Goal: Task Accomplishment & Management: Manage account settings

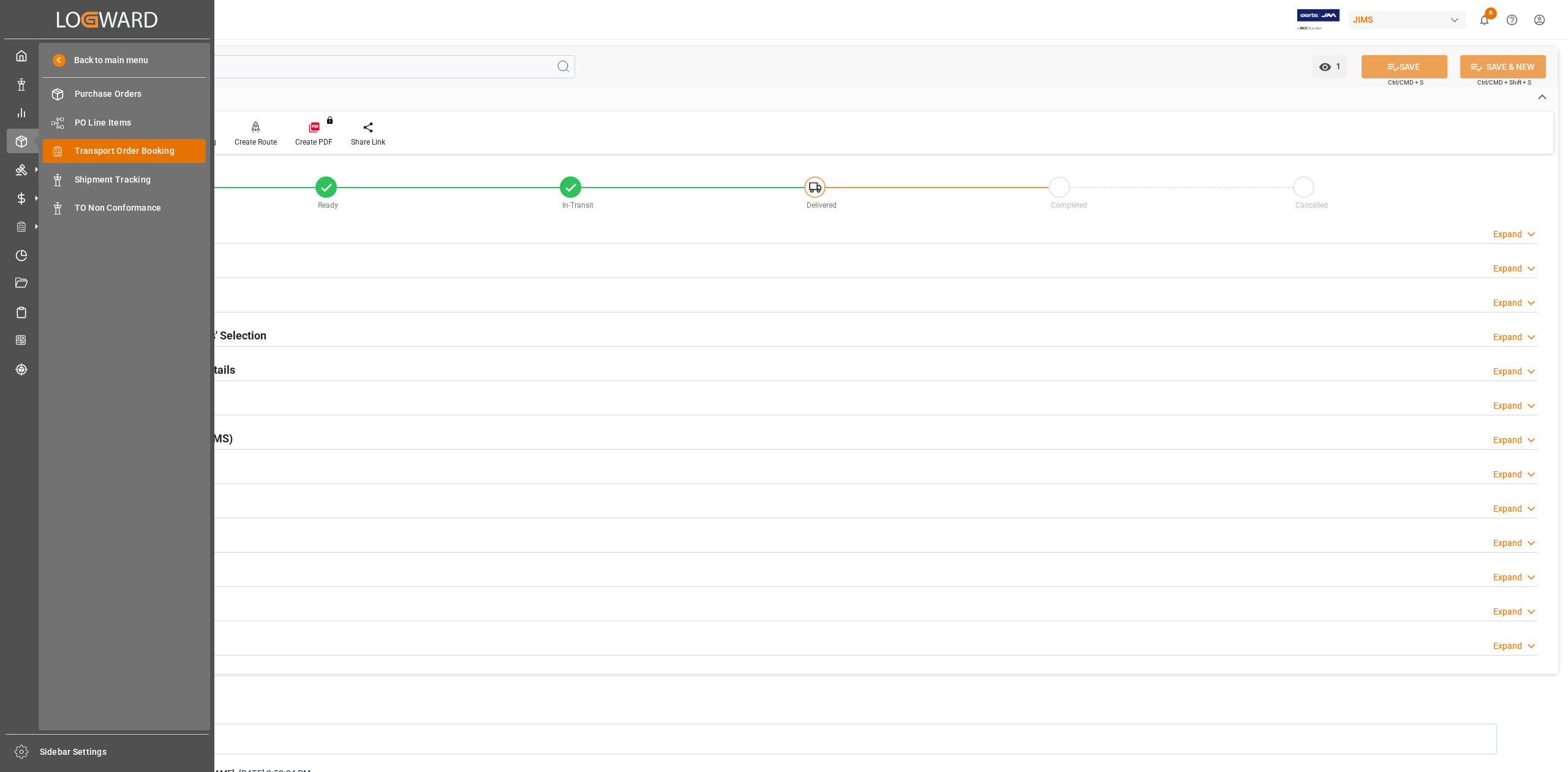
click at [125, 148] on span "Transport Order Booking" at bounding box center [141, 151] width 132 height 12
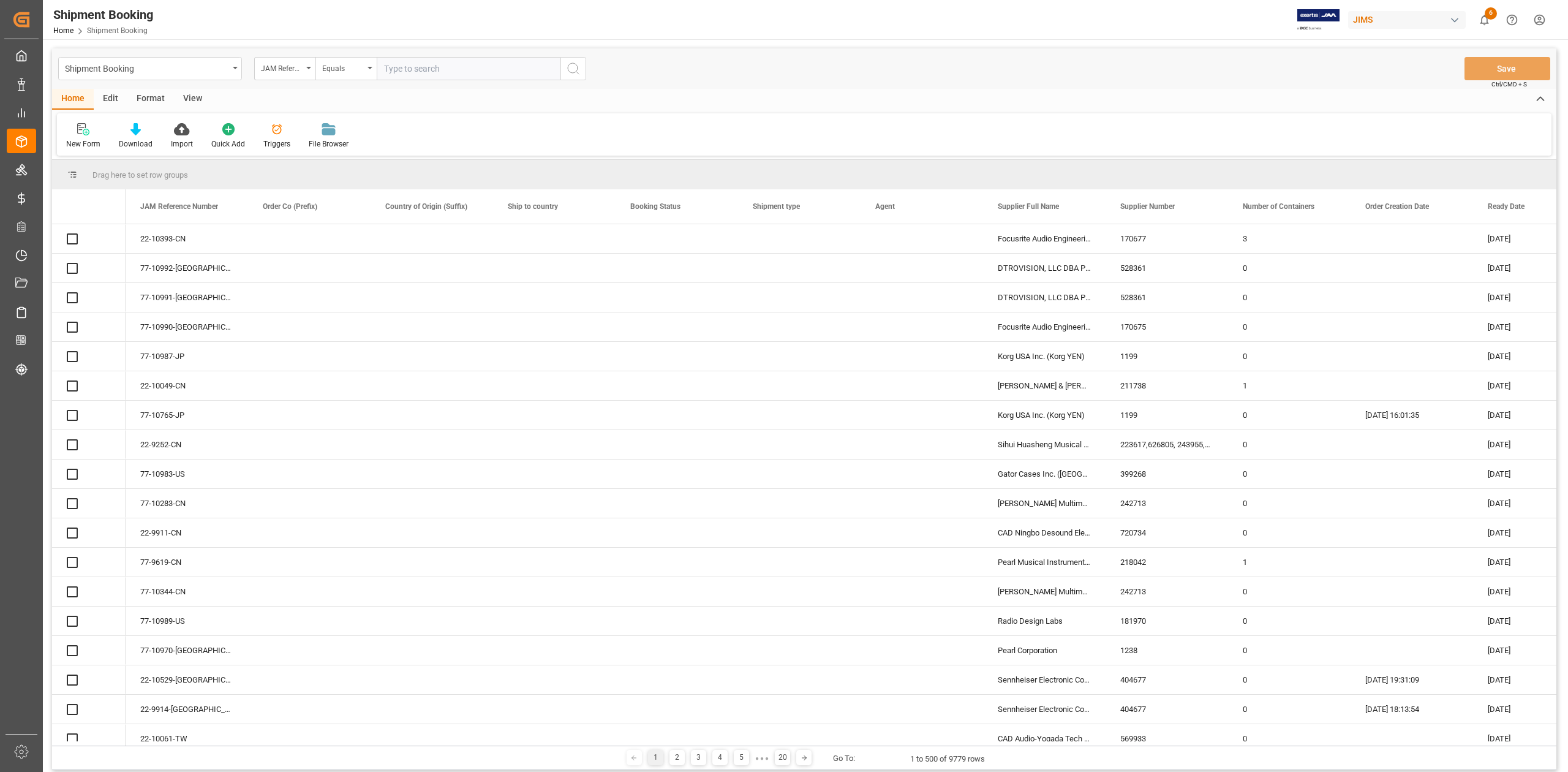
click at [417, 73] on input "text" at bounding box center [468, 68] width 184 height 23
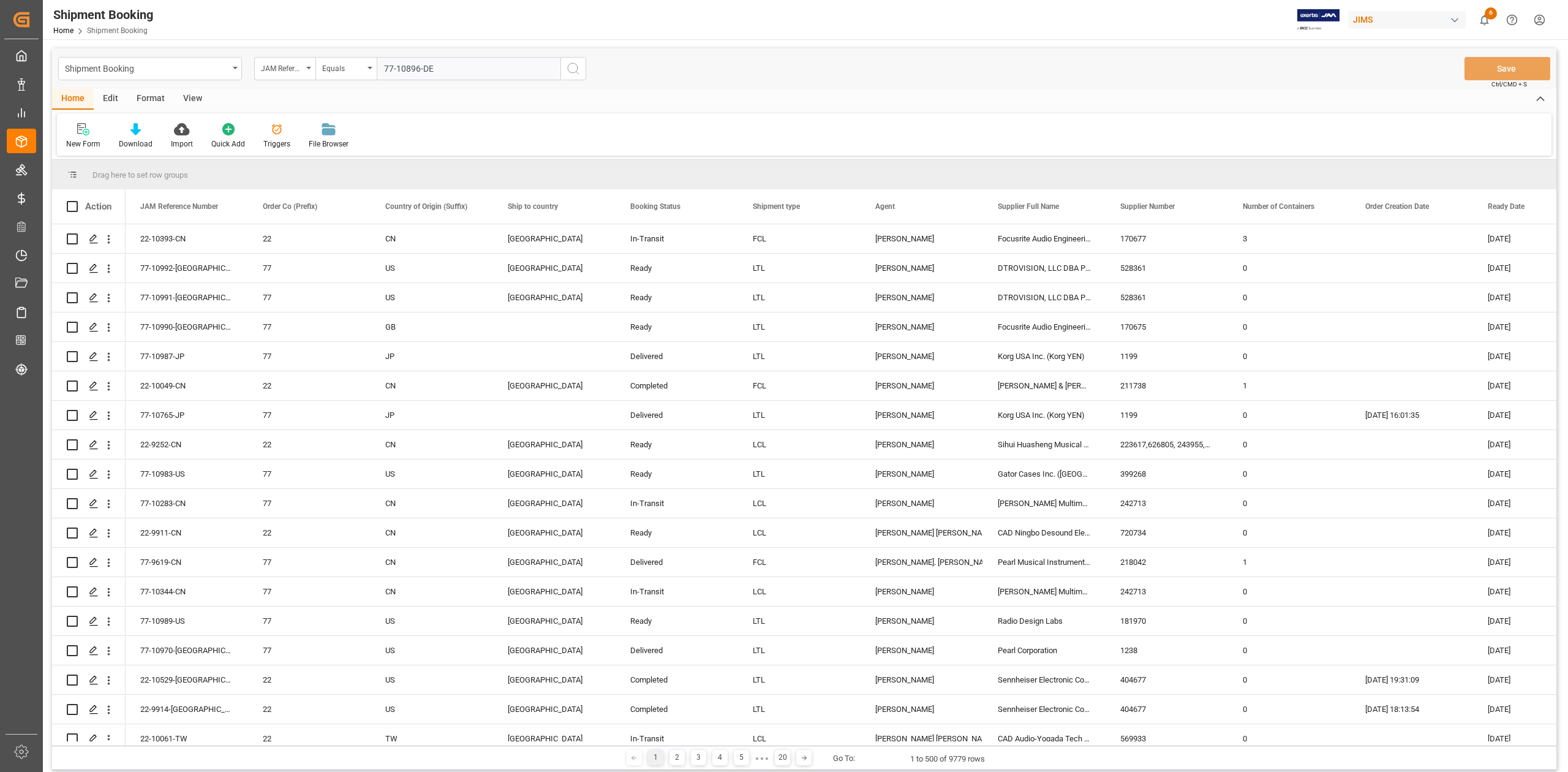
type input "77-10896-DE"
click at [566, 67] on icon "search button" at bounding box center [574, 69] width 15 height 15
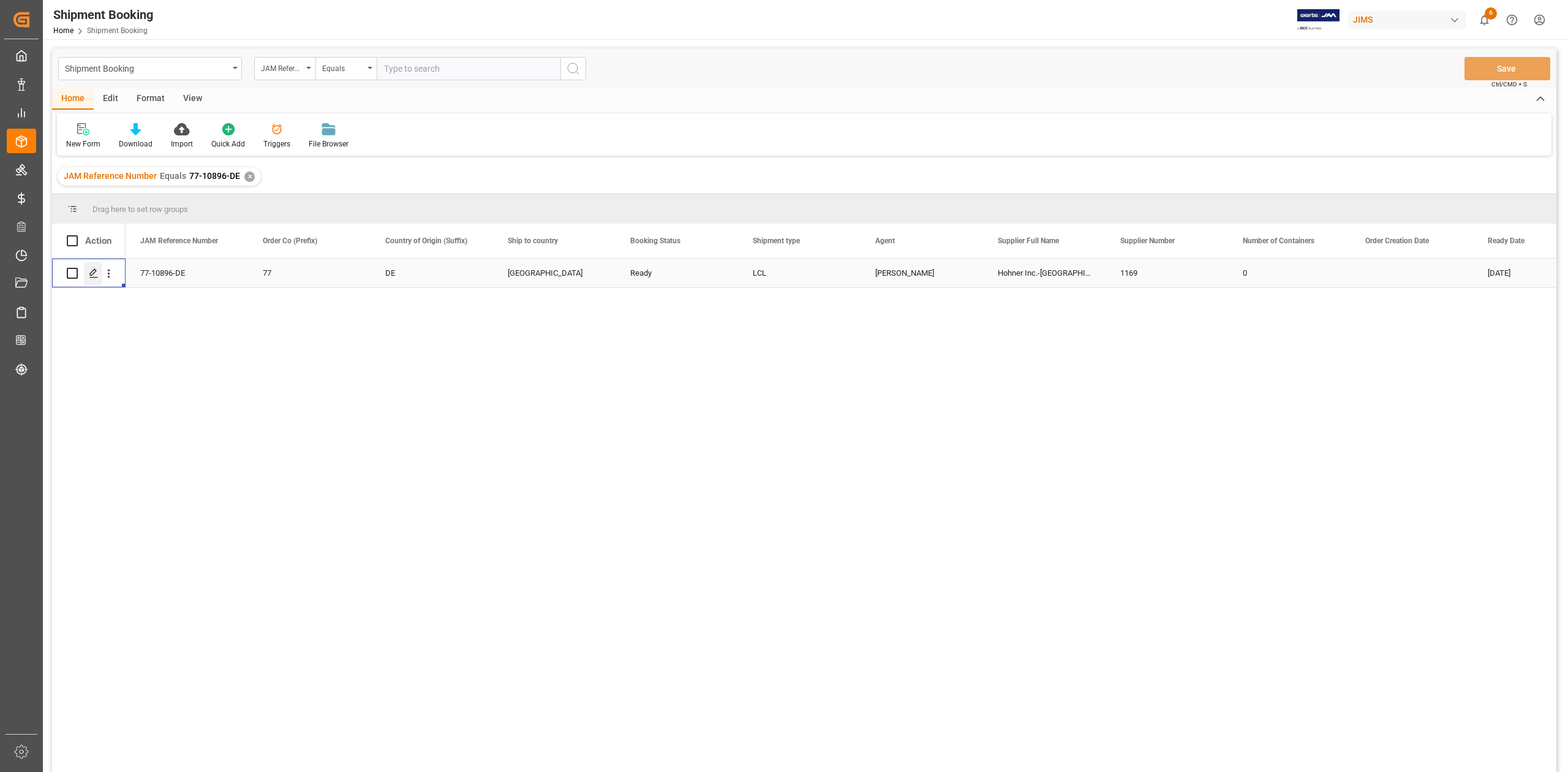
click at [96, 272] on polygon "Press SPACE to select this row." at bounding box center [92, 272] width 6 height 6
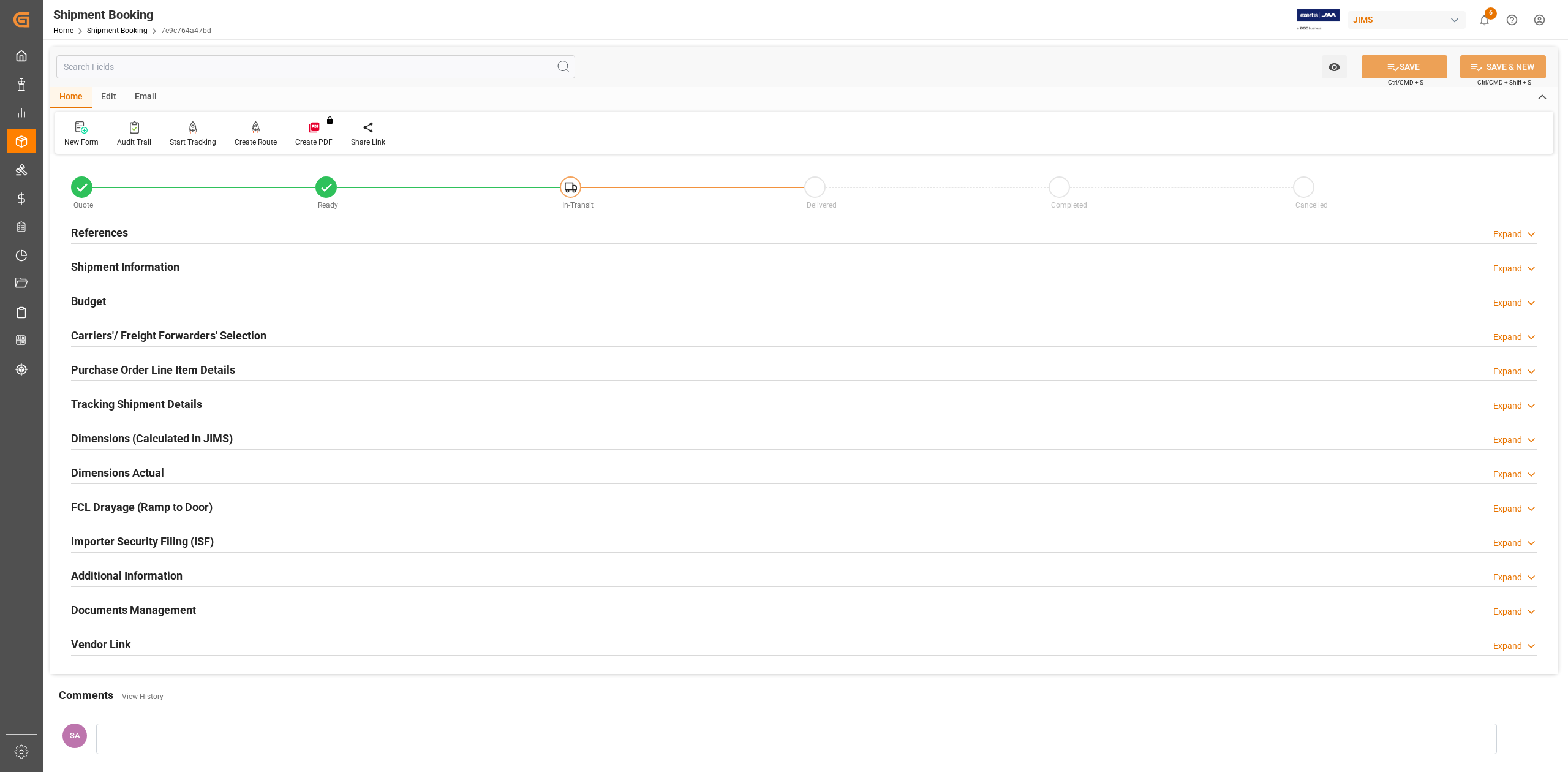
click at [89, 228] on h2 "References" at bounding box center [99, 232] width 57 height 17
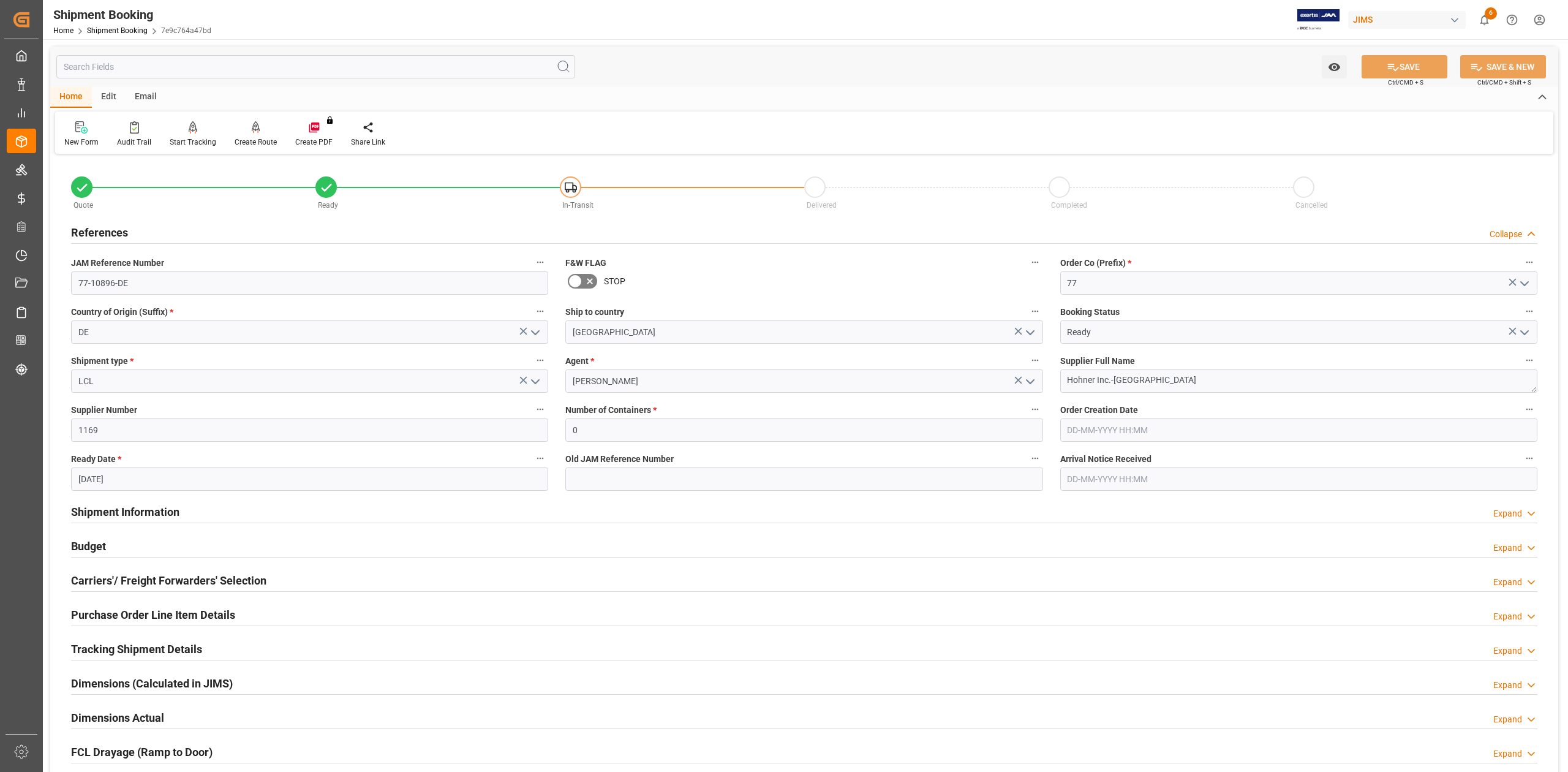
click at [89, 228] on h2 "References" at bounding box center [99, 232] width 57 height 17
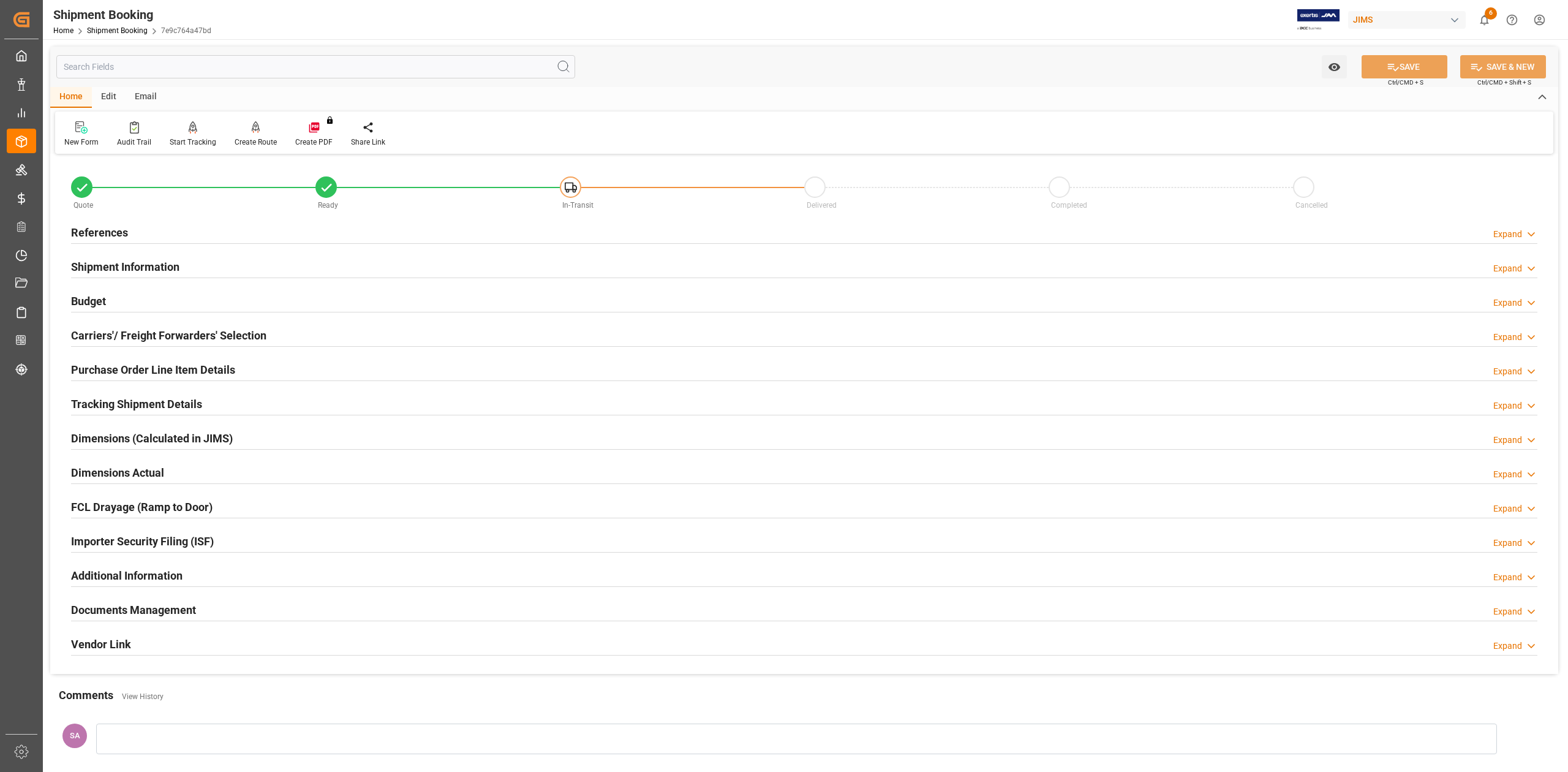
click at [96, 302] on h2 "Budget" at bounding box center [88, 301] width 35 height 17
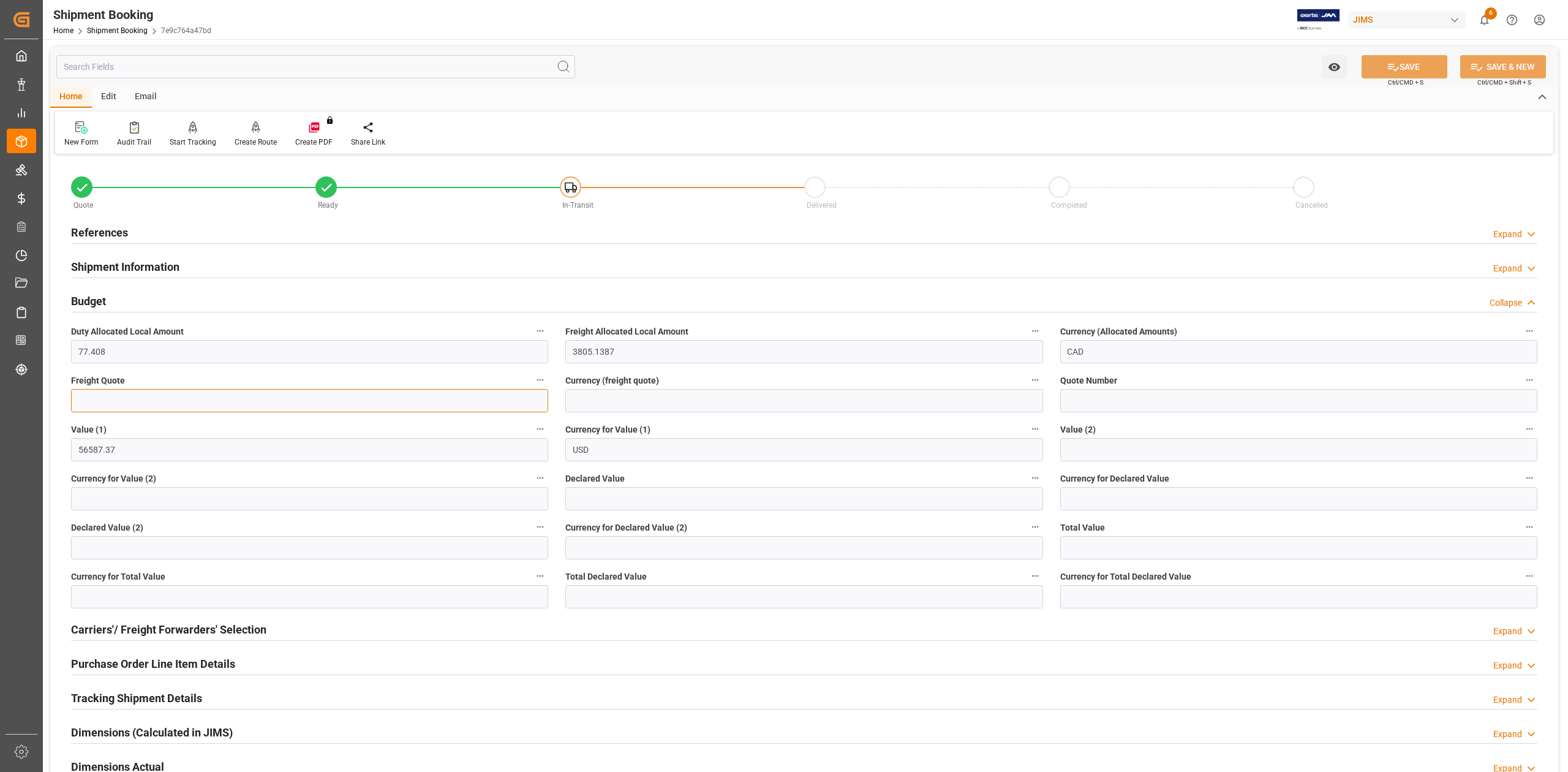
click at [148, 396] on input "text" at bounding box center [309, 401] width 477 height 23
type input "550"
click at [603, 395] on input at bounding box center [804, 401] width 477 height 23
type input "USD"
click at [1410, 64] on button "SAVE" at bounding box center [1404, 67] width 86 height 23
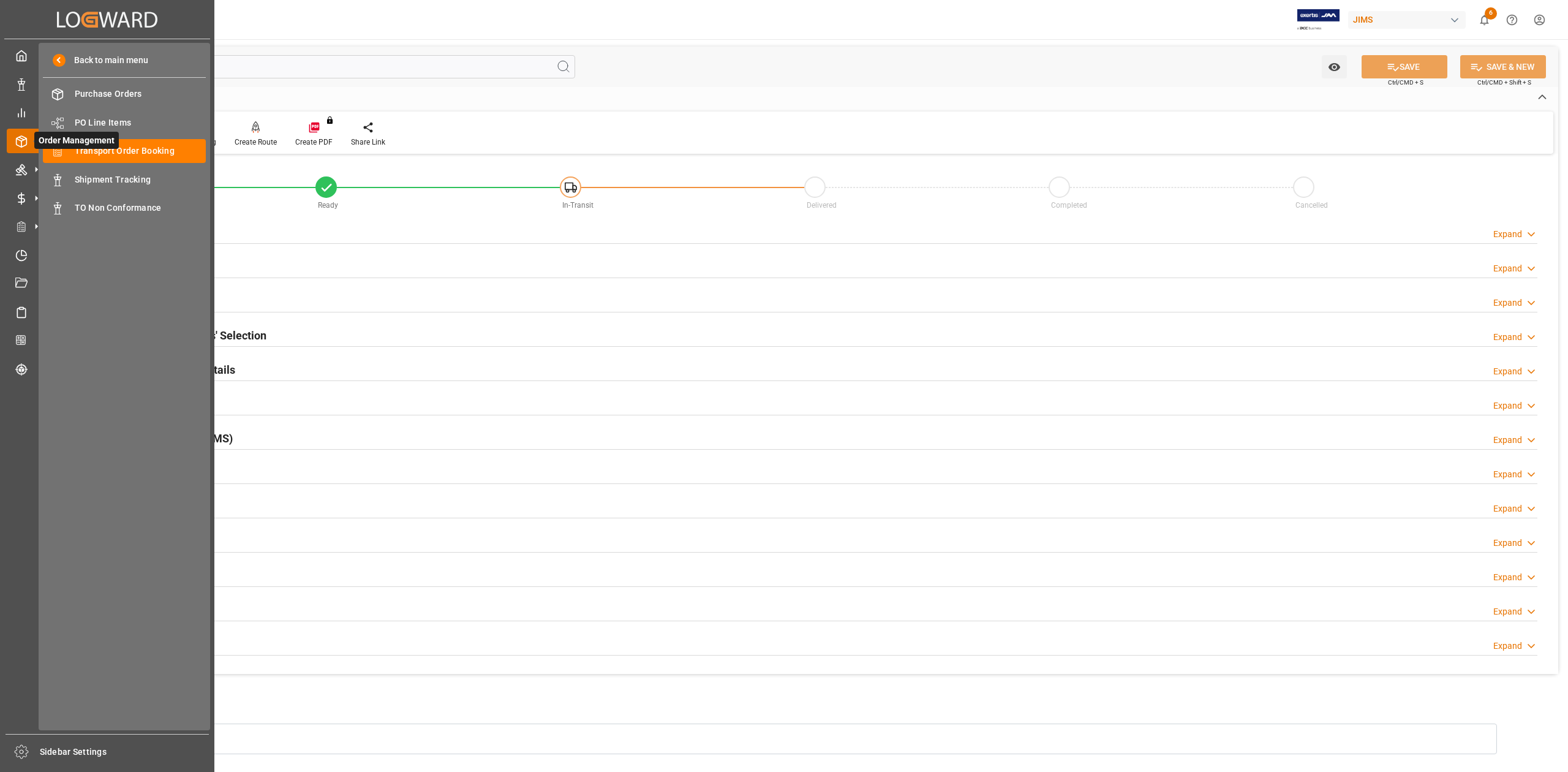
click at [115, 145] on span "Order Management" at bounding box center [76, 140] width 84 height 17
click at [163, 149] on span "Transport Order Booking" at bounding box center [141, 151] width 132 height 12
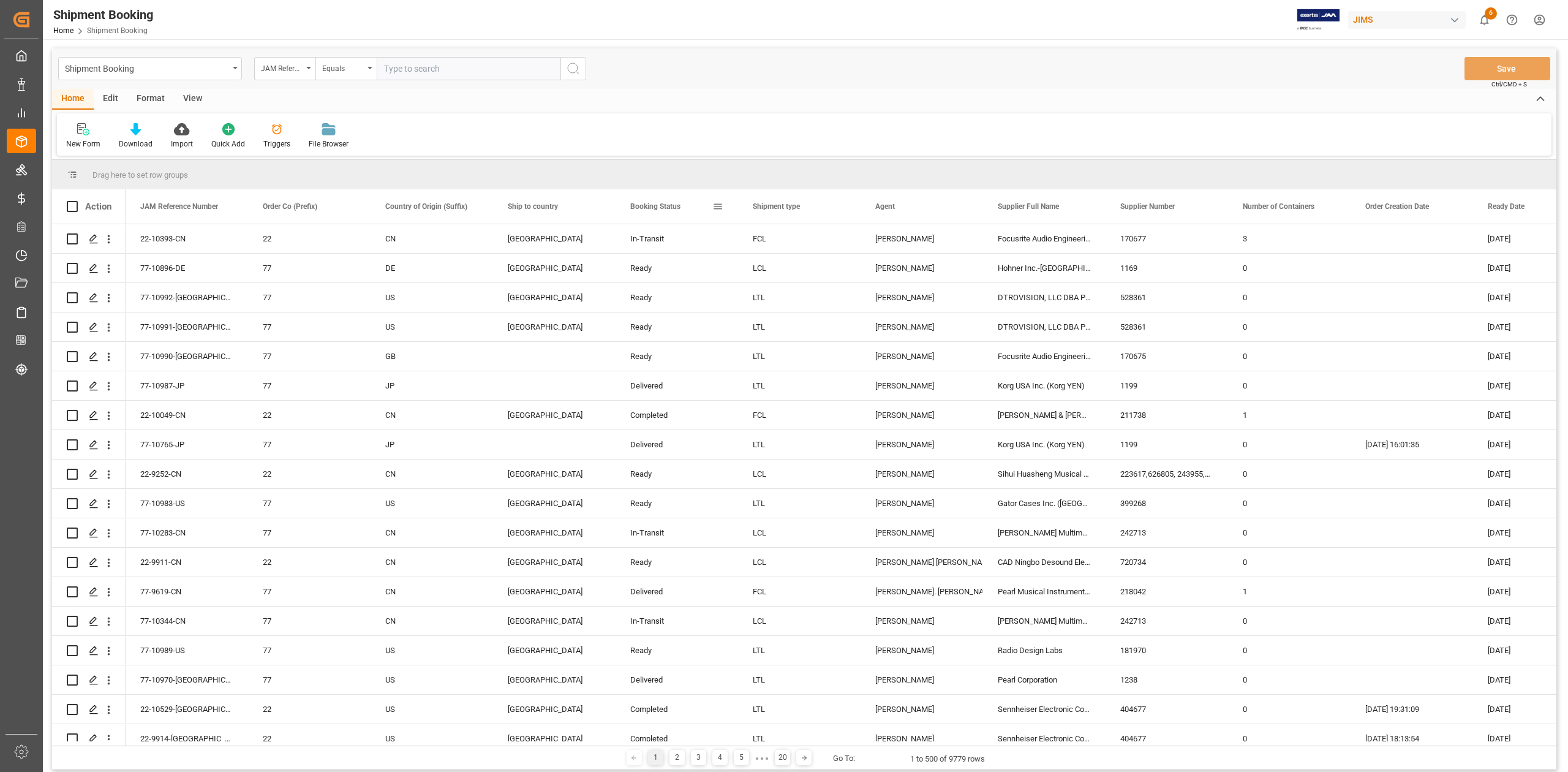
drag, startPoint x: 650, startPoint y: 207, endPoint x: 527, endPoint y: 172, distance: 127.9
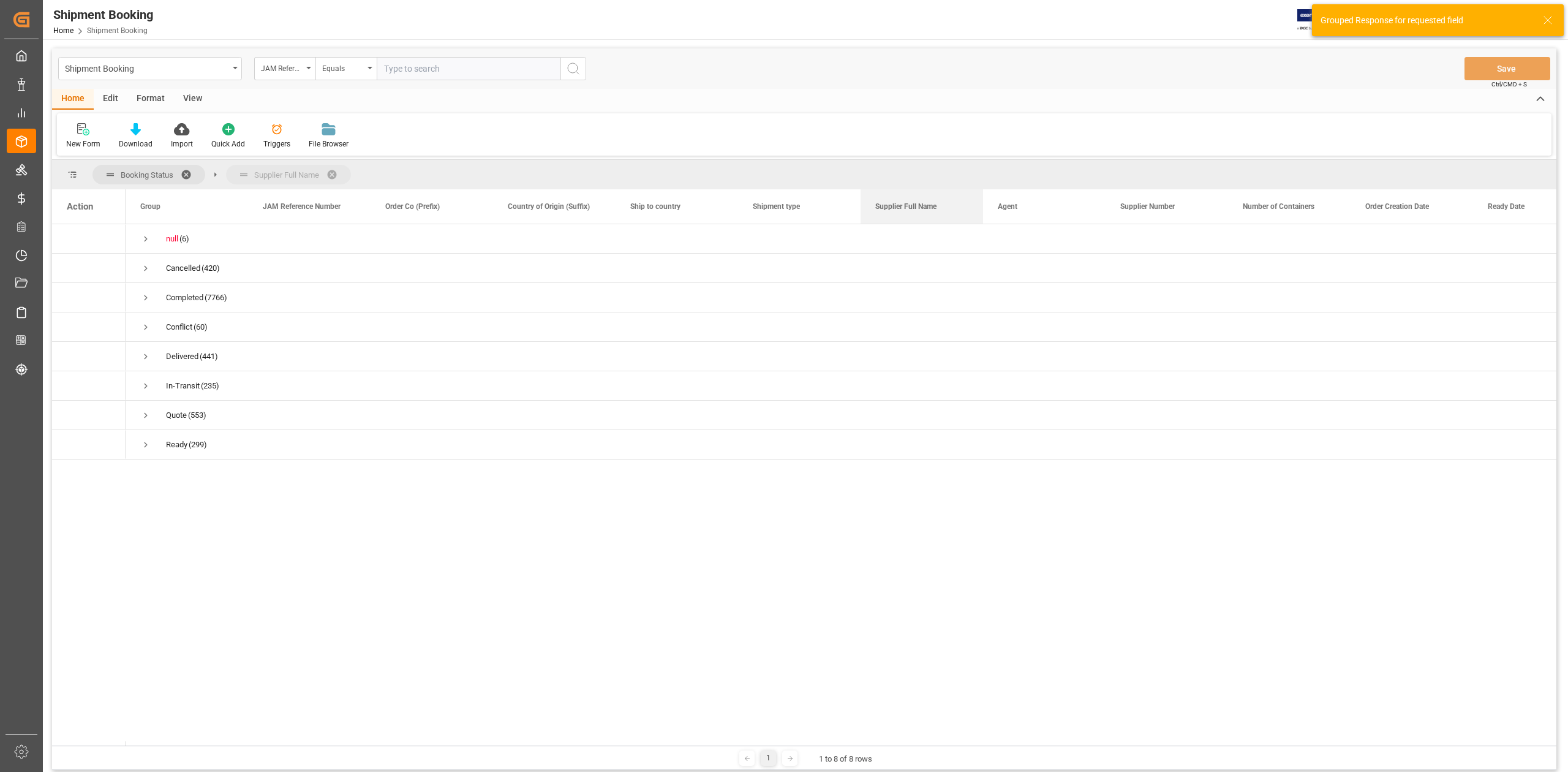
drag, startPoint x: 1008, startPoint y: 212, endPoint x: 846, endPoint y: 175, distance: 166.2
click at [143, 439] on span "Press SPACE to select this row." at bounding box center [145, 444] width 11 height 11
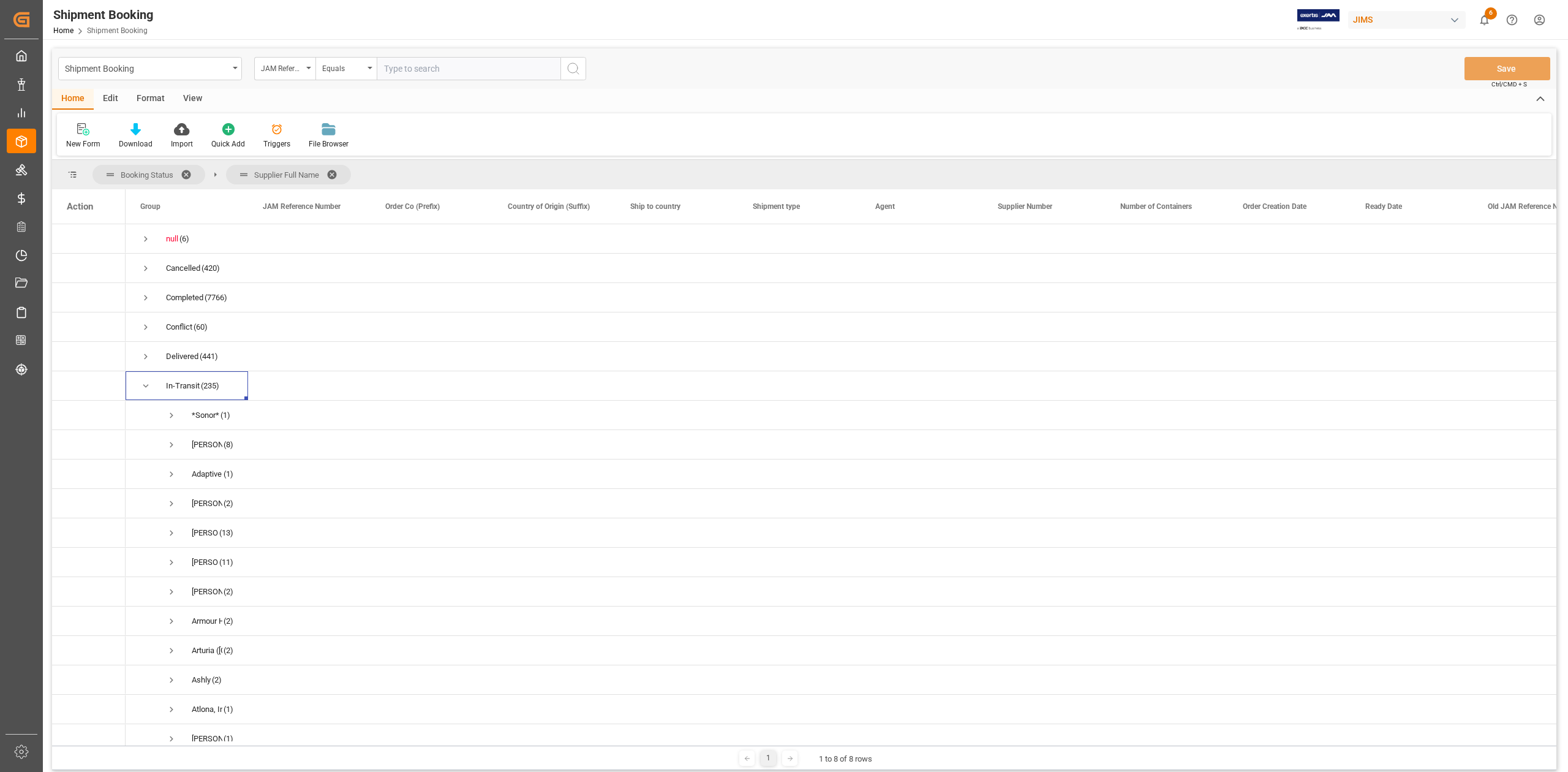
scroll to position [1633, 0]
click at [169, 401] on span "Press SPACE to select this row." at bounding box center [171, 399] width 11 height 11
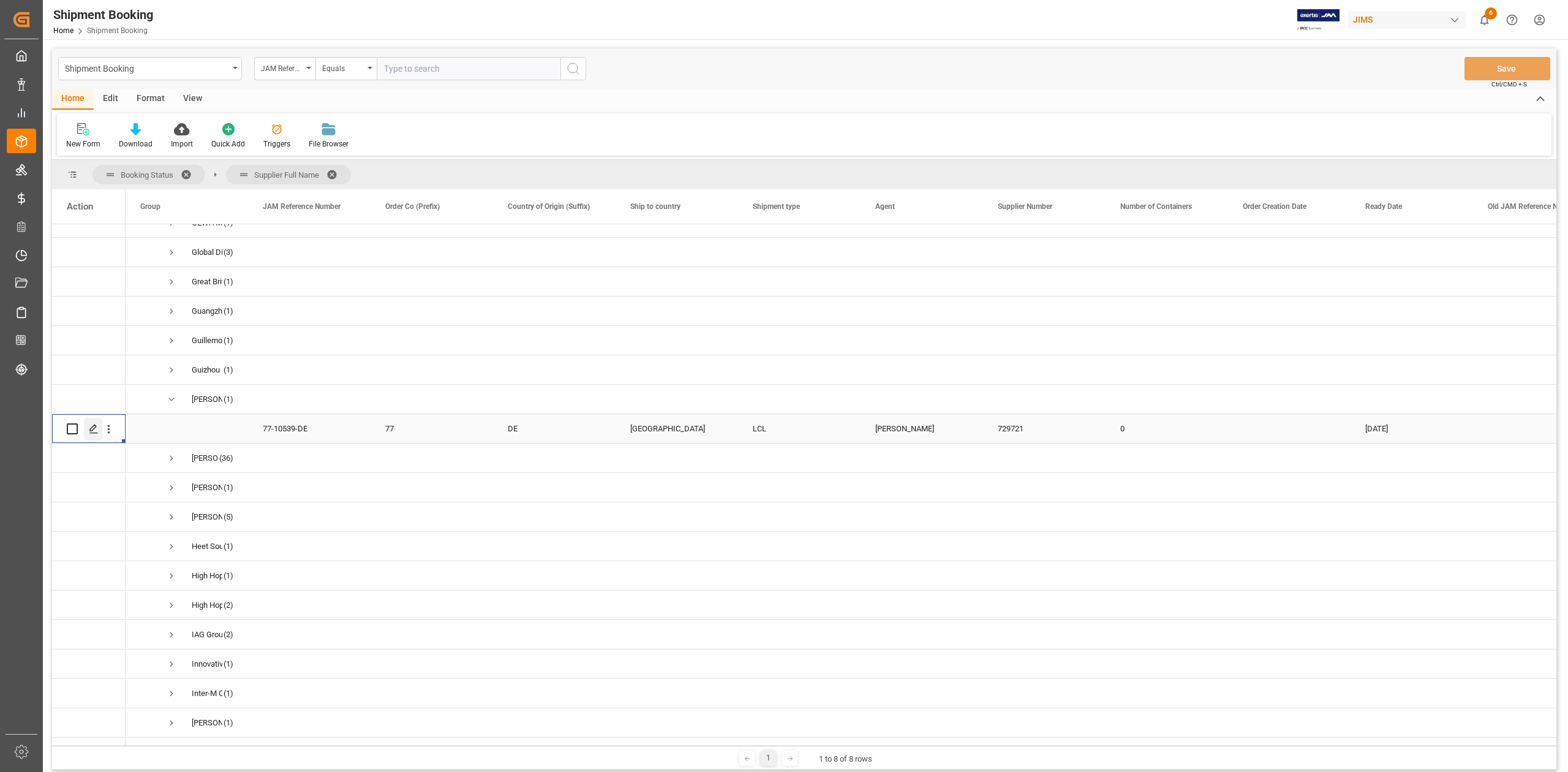
click at [93, 430] on icon "Press SPACE to select this row." at bounding box center [94, 429] width 10 height 10
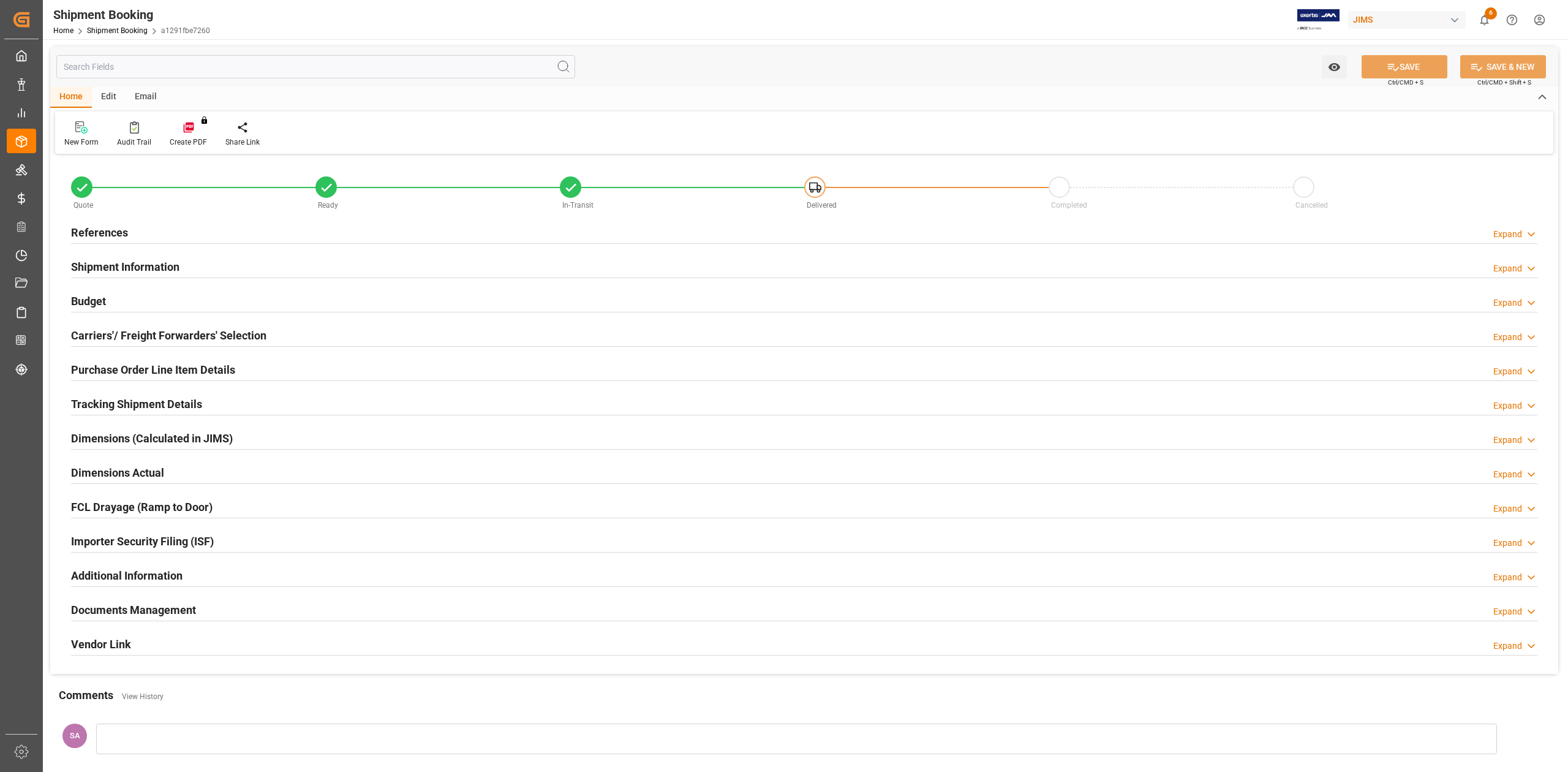
type input "0"
type input "[DATE]"
click at [98, 232] on h2 "References" at bounding box center [99, 232] width 57 height 17
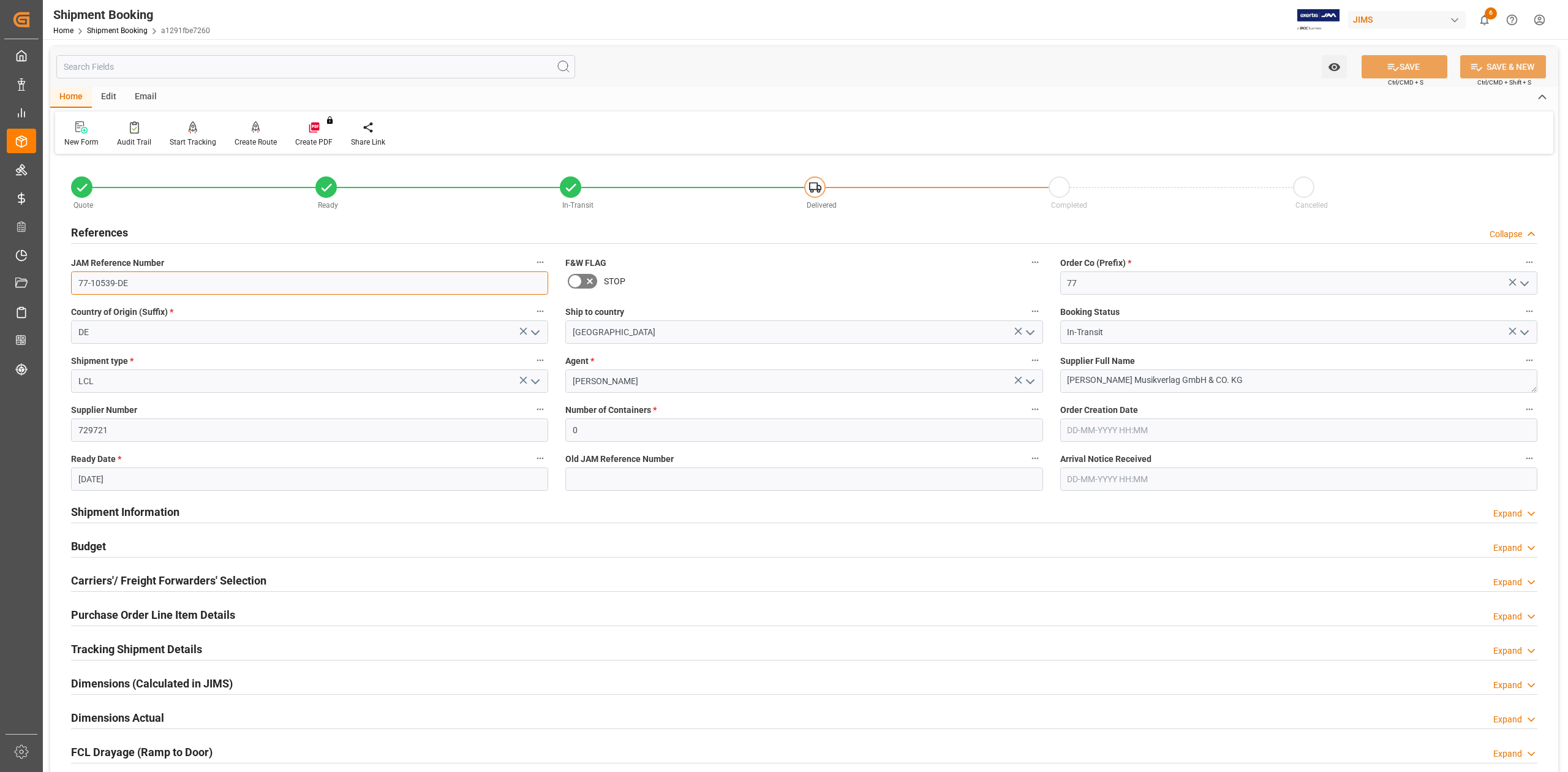
click at [172, 280] on input "77-10539-DE" at bounding box center [309, 283] width 477 height 23
click at [92, 430] on input "729721" at bounding box center [309, 430] width 477 height 23
